Goal: Task Accomplishment & Management: Manage account settings

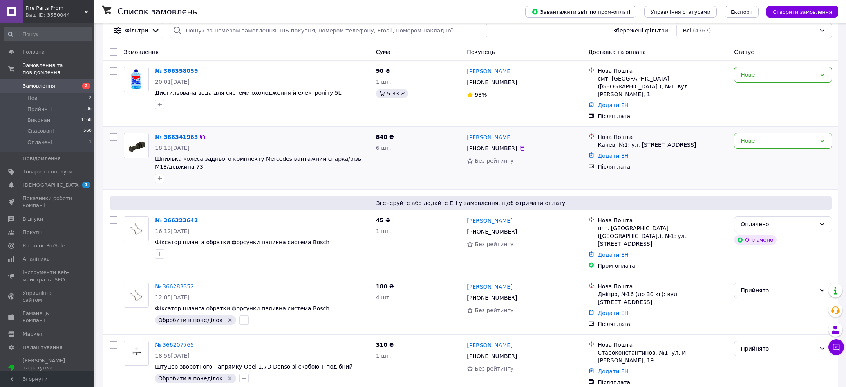
scroll to position [13, 0]
click at [114, 217] on input "checkbox" at bounding box center [114, 221] width 8 height 8
checkbox input "true"
click at [112, 133] on input "checkbox" at bounding box center [114, 137] width 8 height 8
checkbox input "true"
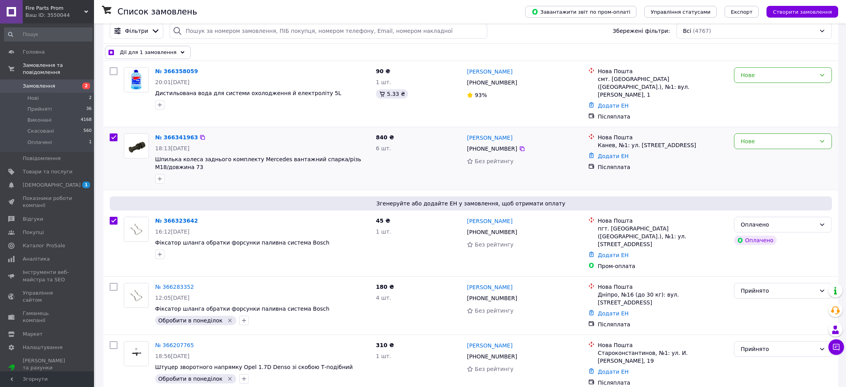
checkbox input "true"
click at [115, 71] on input "checkbox" at bounding box center [114, 71] width 8 height 8
checkbox input "true"
click at [172, 52] on div "Дії для 3 замовлень" at bounding box center [146, 52] width 82 height 13
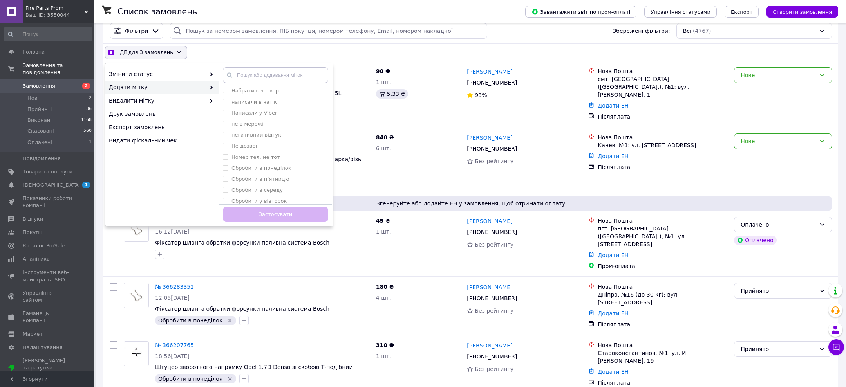
scroll to position [135, 0]
checkbox input "true"
click at [269, 146] on label "Обробити в понеділок" at bounding box center [261, 145] width 60 height 6
checkbox input "true"
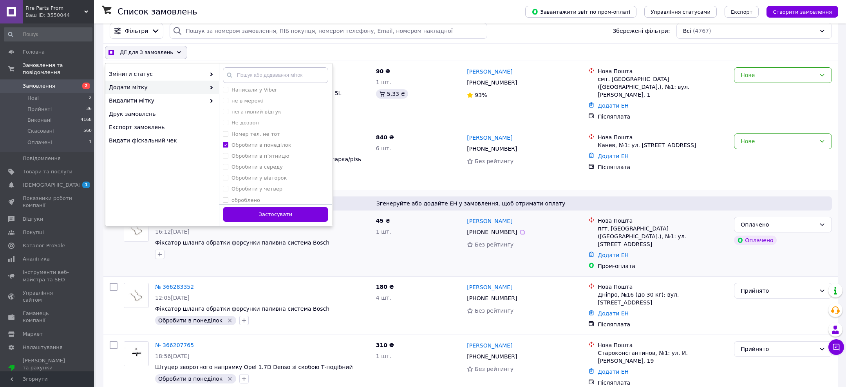
click at [278, 216] on button "Застосувати" at bounding box center [275, 214] width 105 height 15
checkbox input "false"
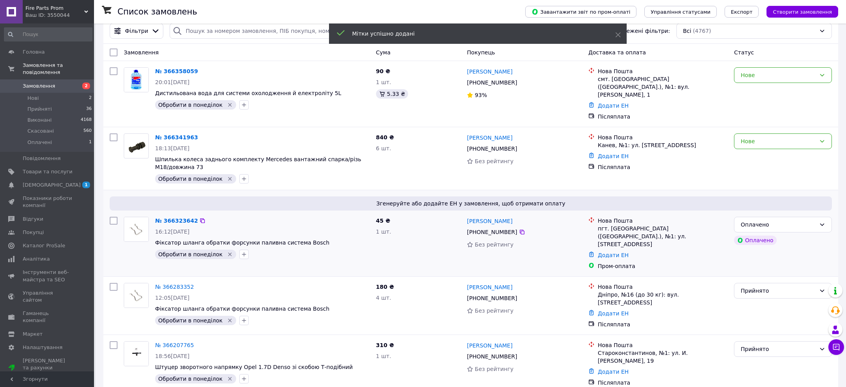
click at [112, 217] on input "checkbox" at bounding box center [114, 221] width 8 height 8
checkbox input "true"
click at [112, 133] on input "checkbox" at bounding box center [114, 137] width 8 height 8
checkbox input "true"
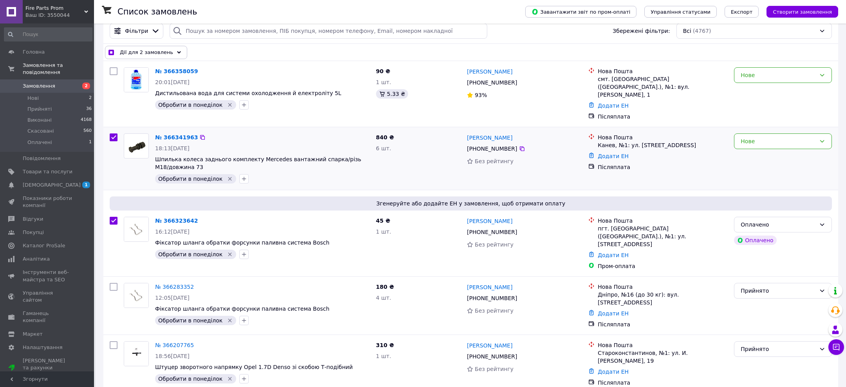
scroll to position [13, 0]
click at [113, 69] on input "checkbox" at bounding box center [114, 71] width 8 height 8
checkbox input "true"
click at [164, 52] on span "Дії для 3 замовлень" at bounding box center [146, 52] width 53 height 8
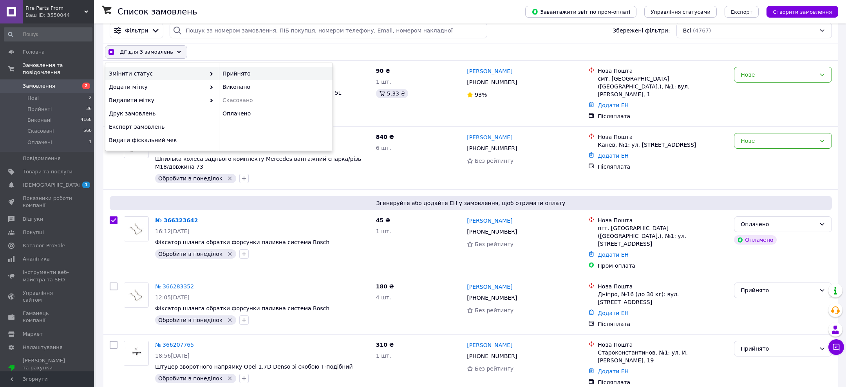
checkbox input "true"
click at [252, 74] on div "Прийнято" at bounding box center [276, 73] width 114 height 13
checkbox input "false"
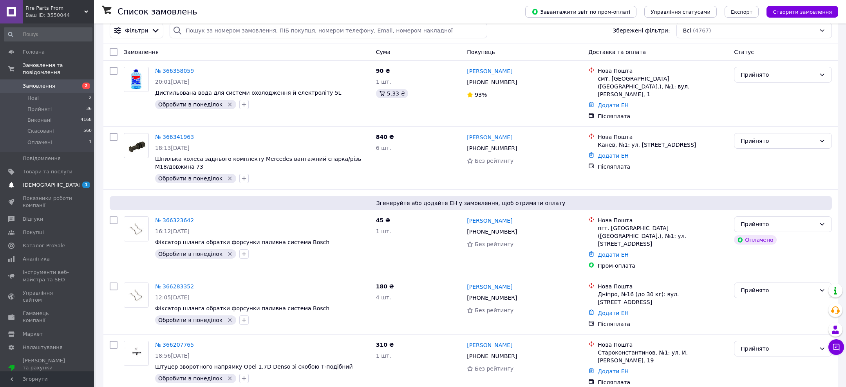
click at [41, 187] on span "[DEMOGRAPHIC_DATA]" at bounding box center [52, 185] width 58 height 7
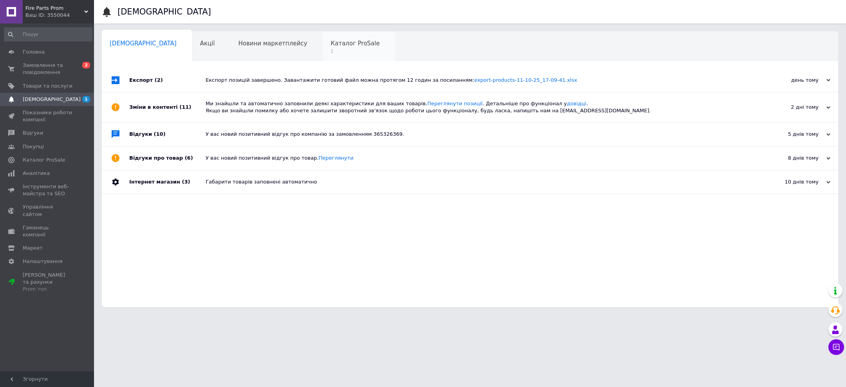
click at [330, 54] on span "1" at bounding box center [354, 52] width 49 height 6
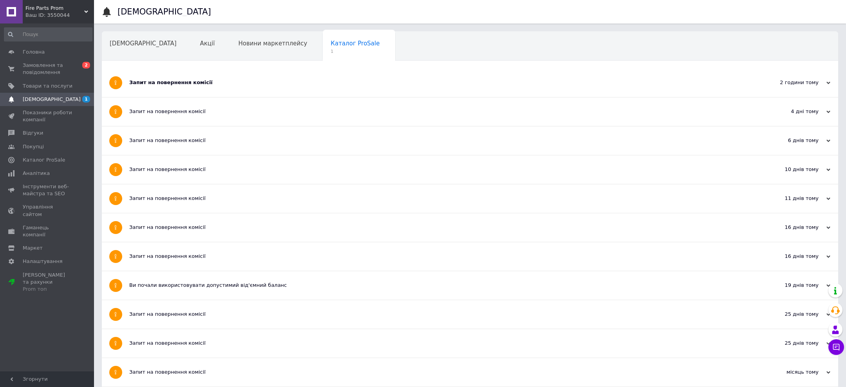
click at [252, 80] on div "Запит на повернення комісії" at bounding box center [440, 82] width 622 height 7
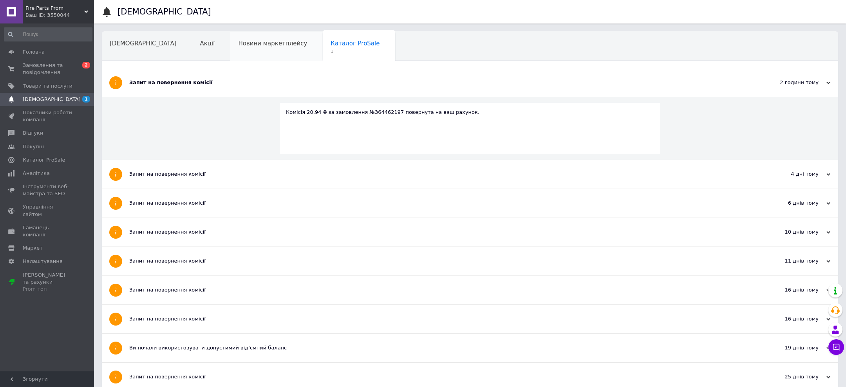
click at [245, 55] on div "Новини маркетплейсу" at bounding box center [276, 47] width 92 height 30
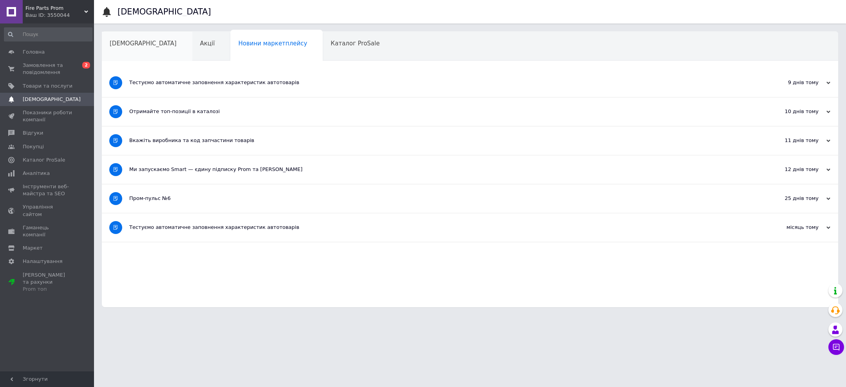
click at [133, 52] on div "[DEMOGRAPHIC_DATA]" at bounding box center [147, 47] width 90 height 30
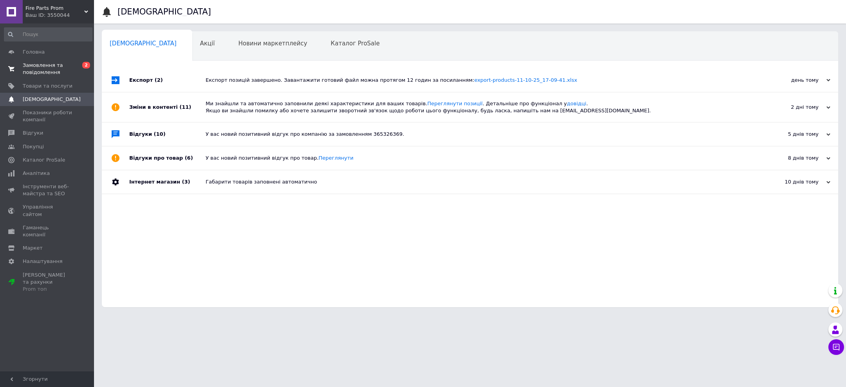
click at [40, 68] on span "Замовлення та повідомлення" at bounding box center [48, 69] width 50 height 14
